Goal: Find specific page/section: Find specific page/section

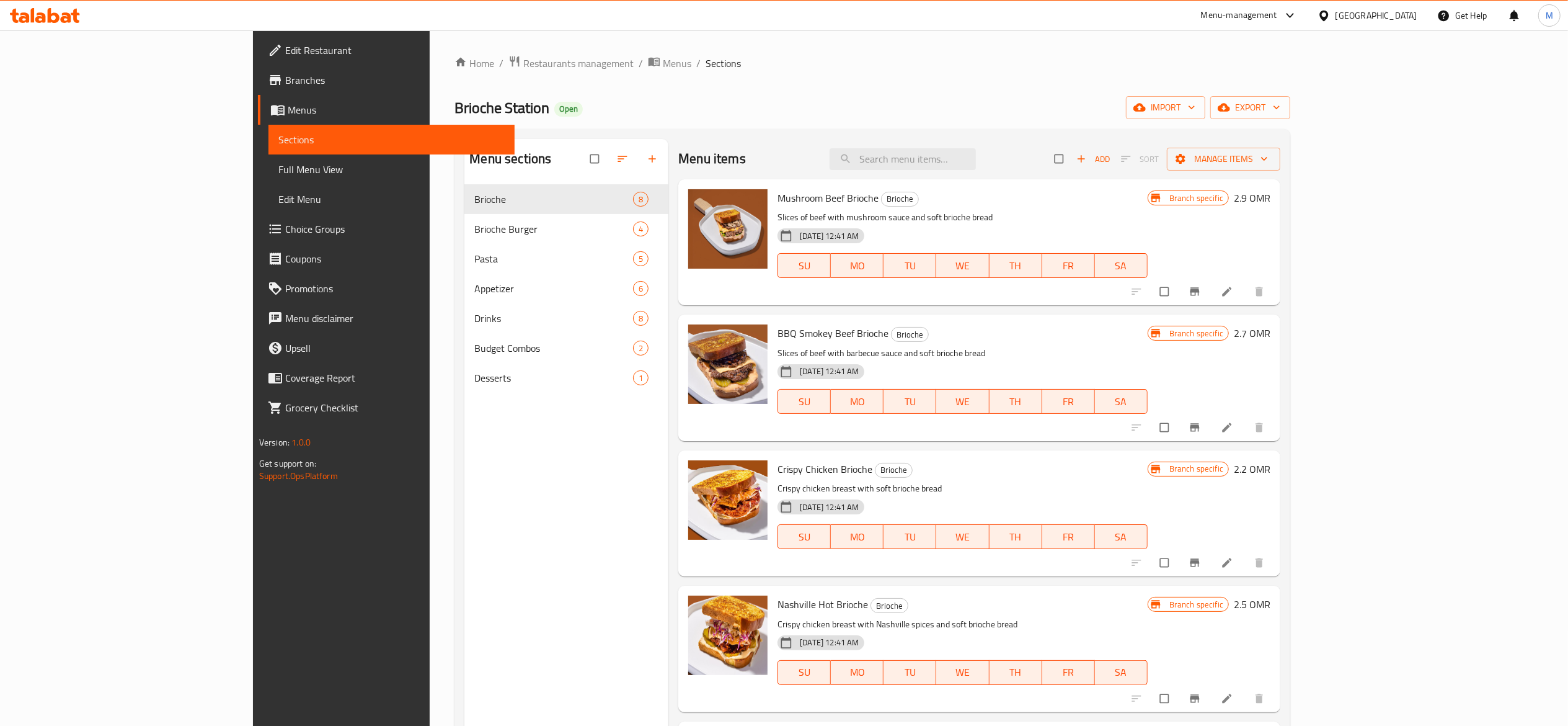
click at [1277, 16] on div "Menu-management" at bounding box center [1239, 15] width 76 height 15
click at [1255, 140] on div "Restaurant-Management" at bounding box center [1230, 137] width 97 height 14
